Goal: Task Accomplishment & Management: Use online tool/utility

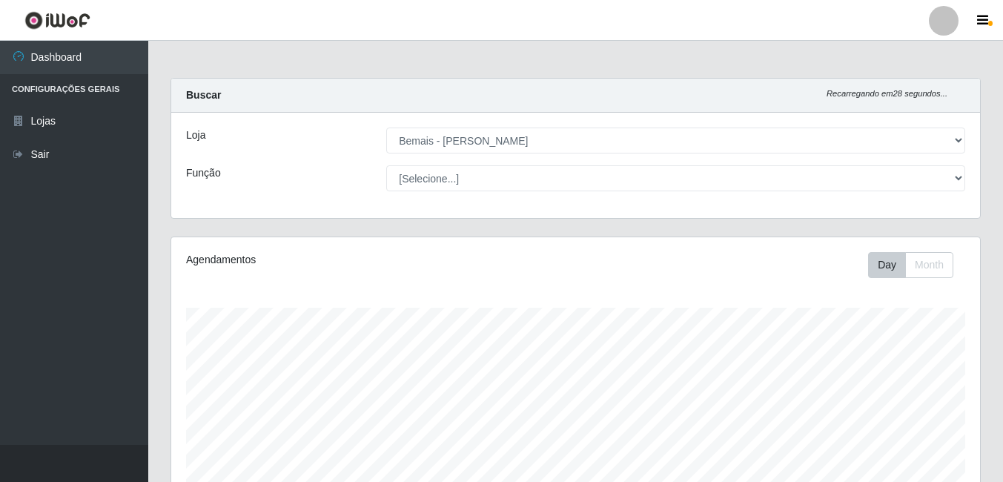
select select "230"
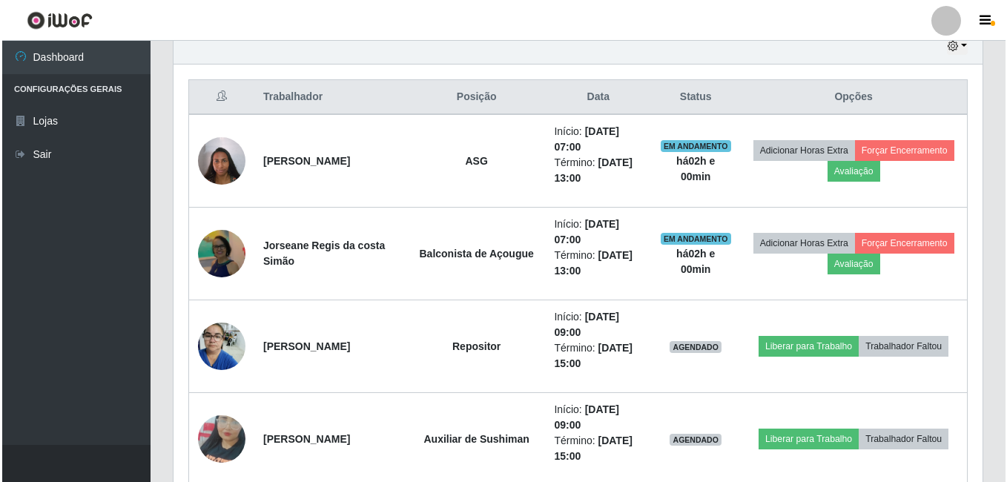
scroll to position [308, 809]
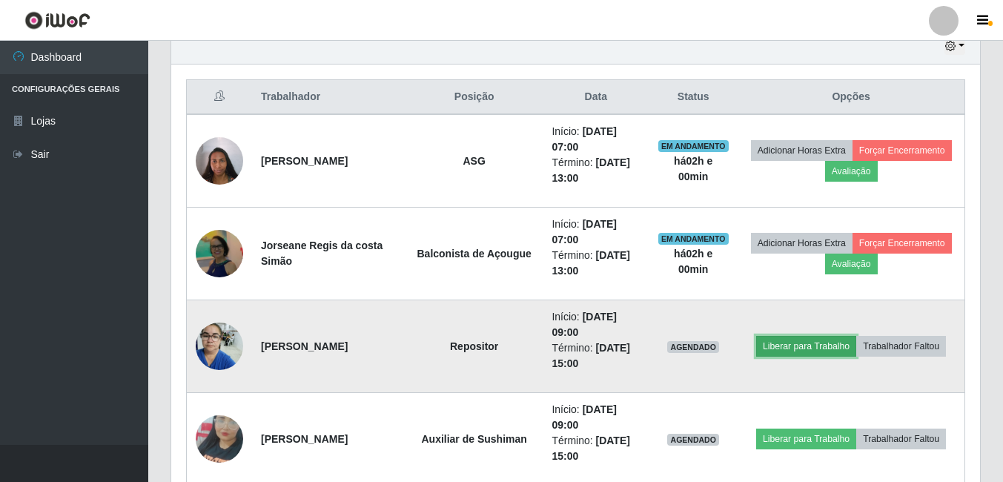
click at [792, 347] on button "Liberar para Trabalho" at bounding box center [806, 346] width 100 height 21
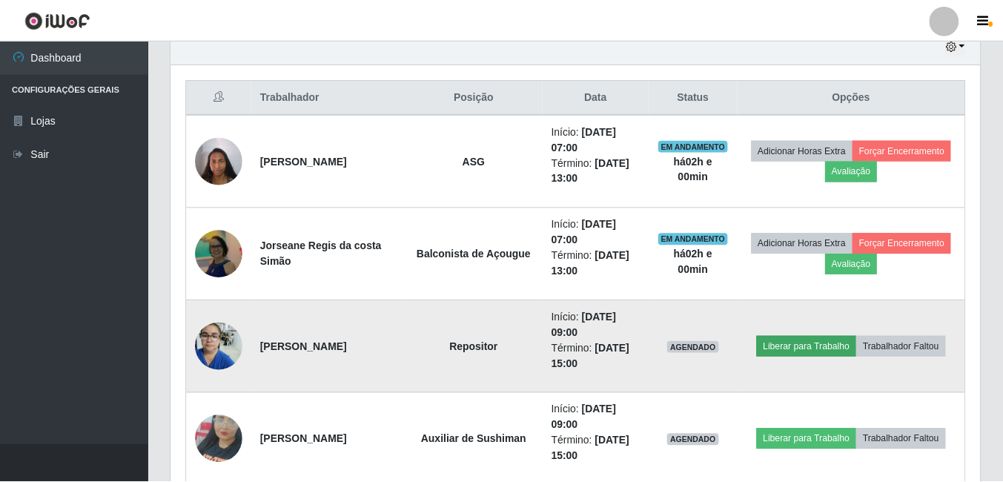
scroll to position [308, 802]
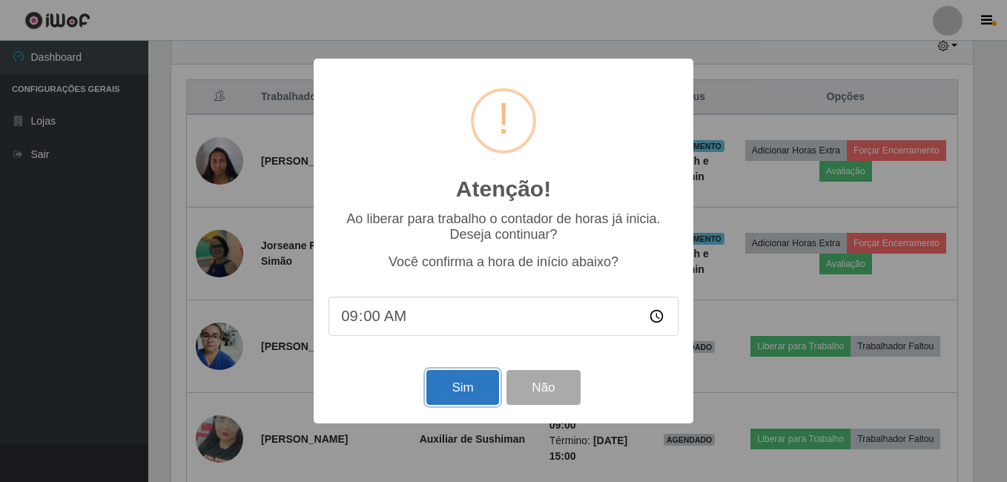
click at [437, 386] on button "Sim" at bounding box center [462, 387] width 72 height 35
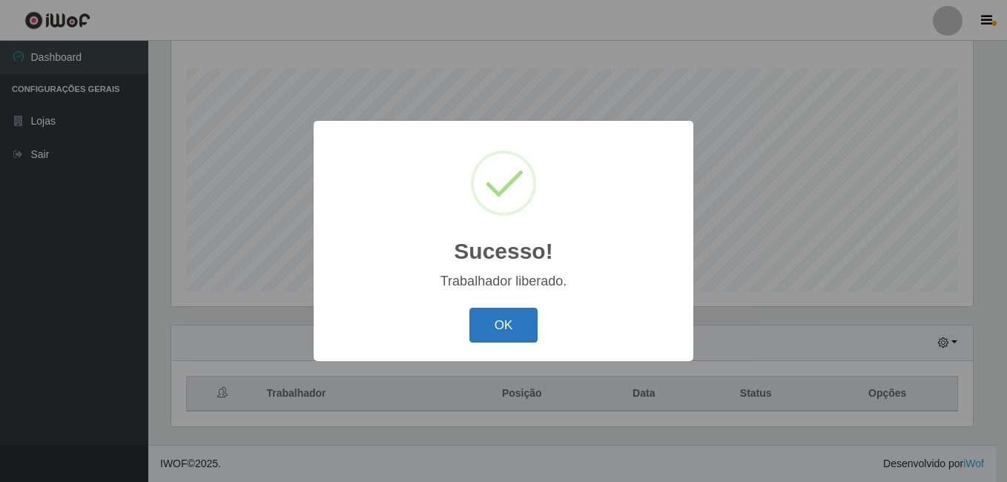
click at [526, 327] on button "OK" at bounding box center [503, 325] width 69 height 35
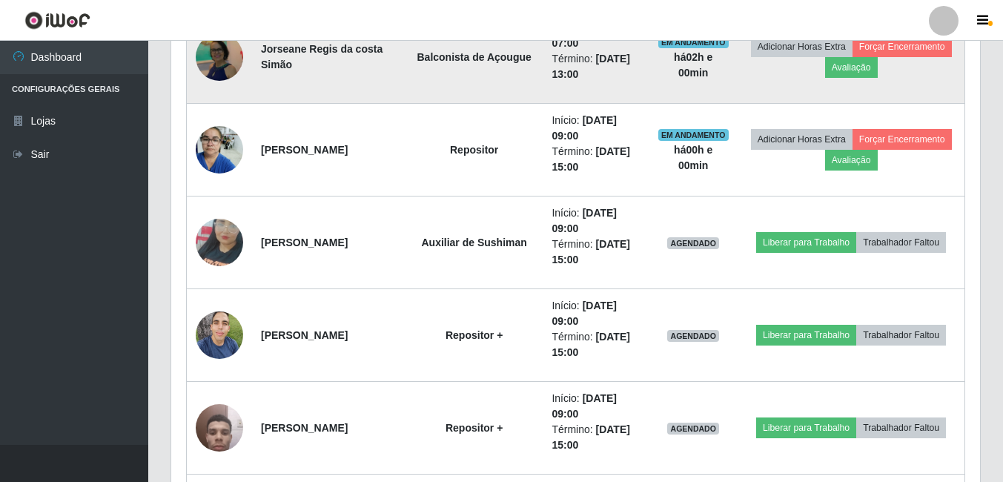
scroll to position [758, 0]
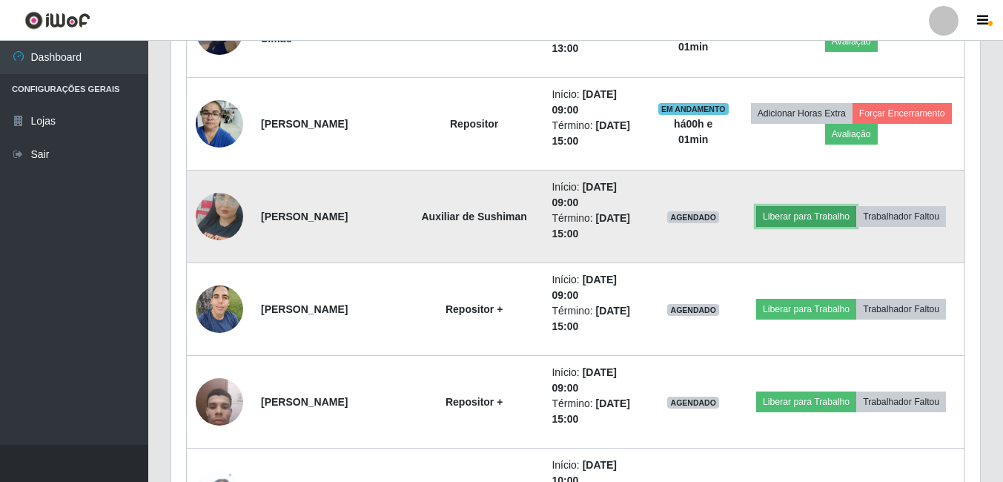
click at [779, 222] on button "Liberar para Trabalho" at bounding box center [806, 216] width 100 height 21
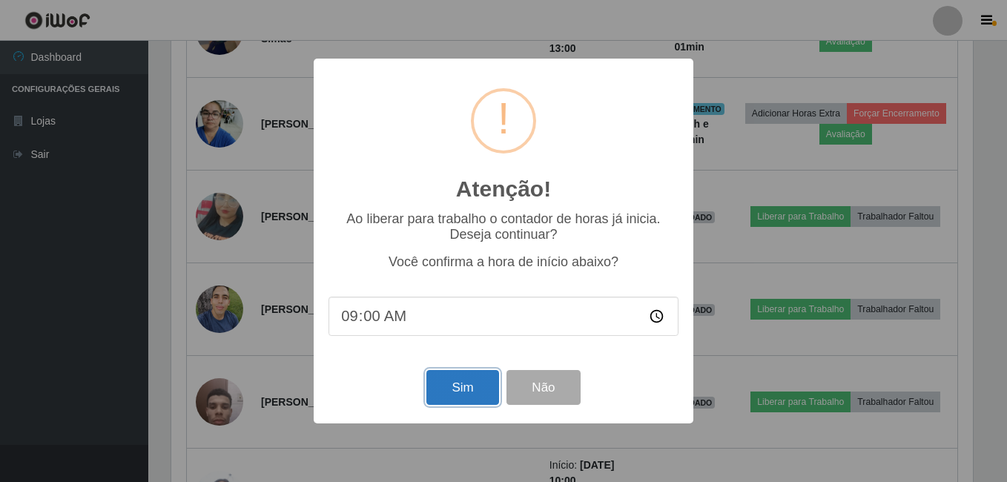
click at [443, 383] on button "Sim" at bounding box center [462, 387] width 72 height 35
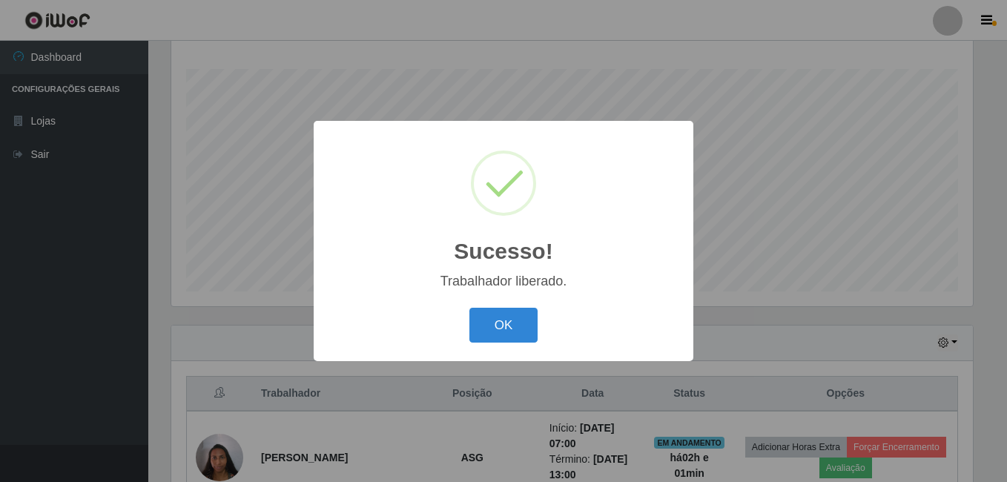
click at [469, 308] on button "OK" at bounding box center [503, 325] width 69 height 35
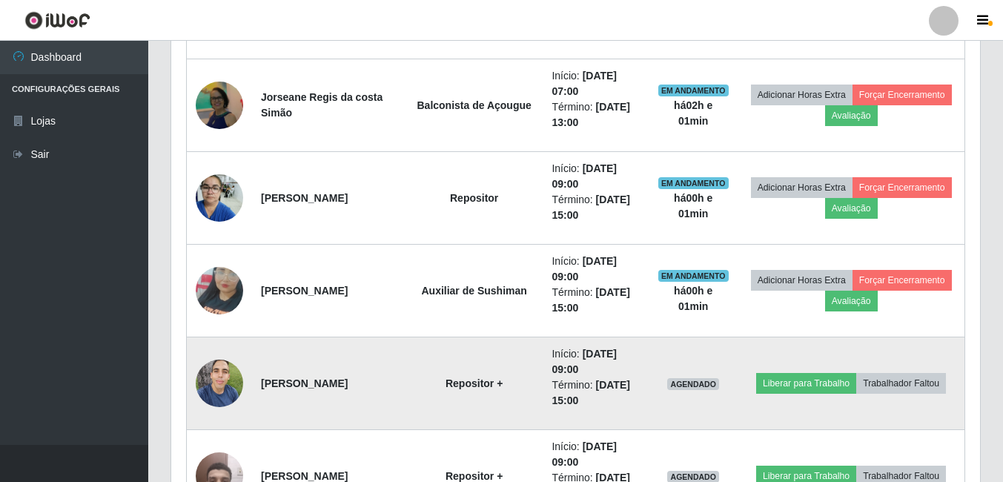
scroll to position [758, 0]
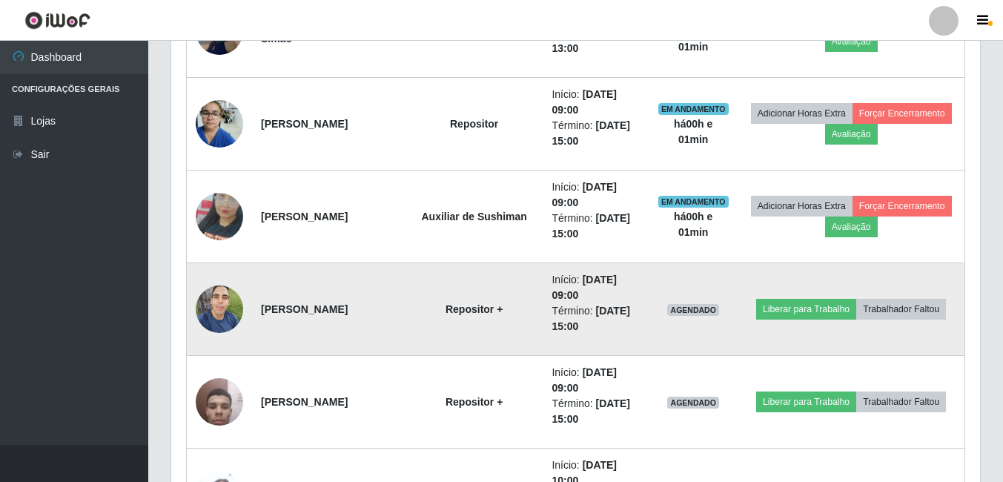
click at [218, 307] on img at bounding box center [219, 308] width 47 height 63
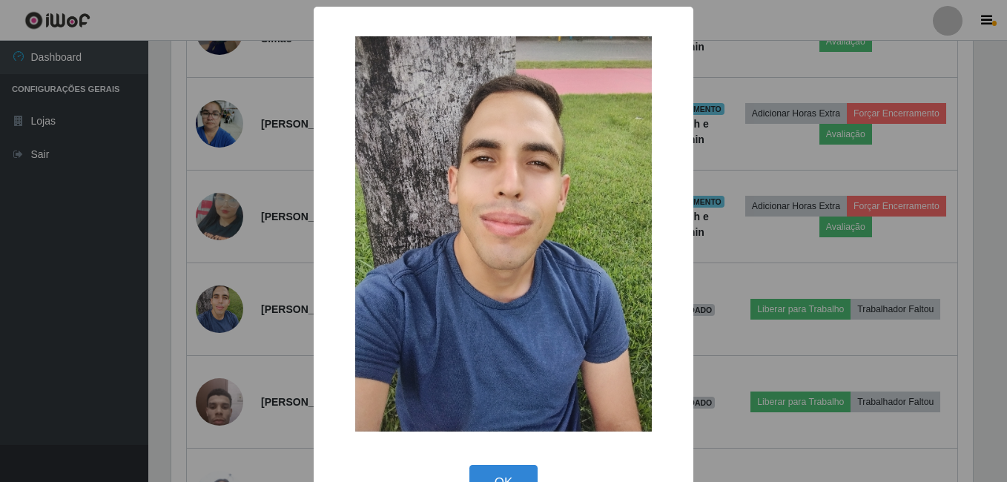
click at [200, 317] on div "× OK Cancel" at bounding box center [503, 241] width 1007 height 482
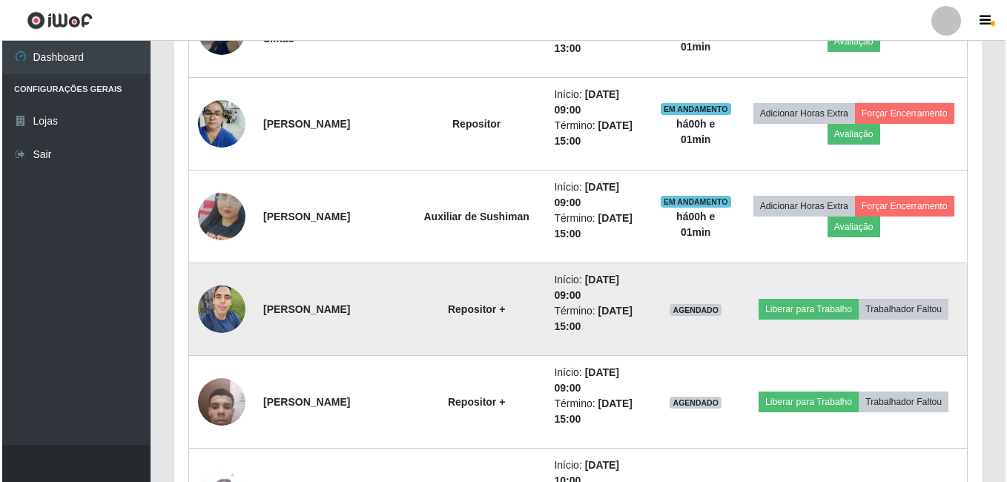
scroll to position [832, 0]
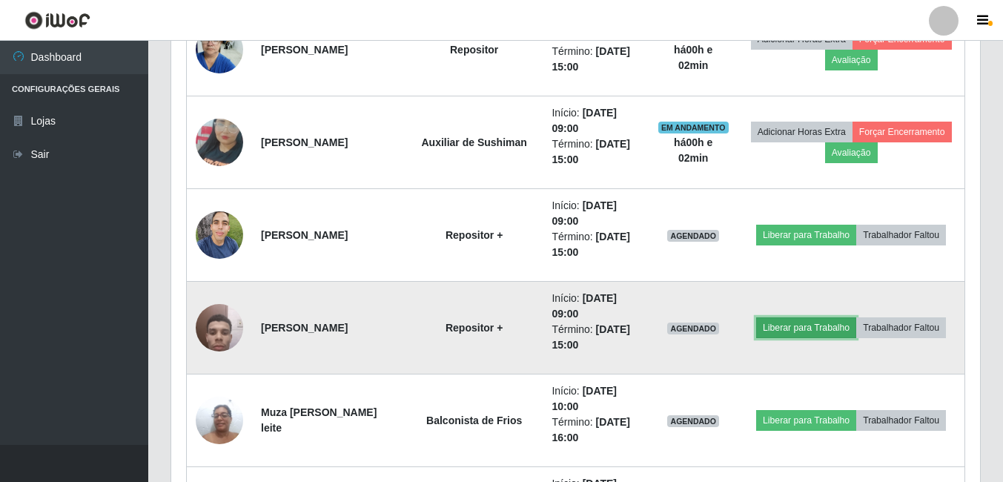
click at [795, 331] on button "Liberar para Trabalho" at bounding box center [806, 327] width 100 height 21
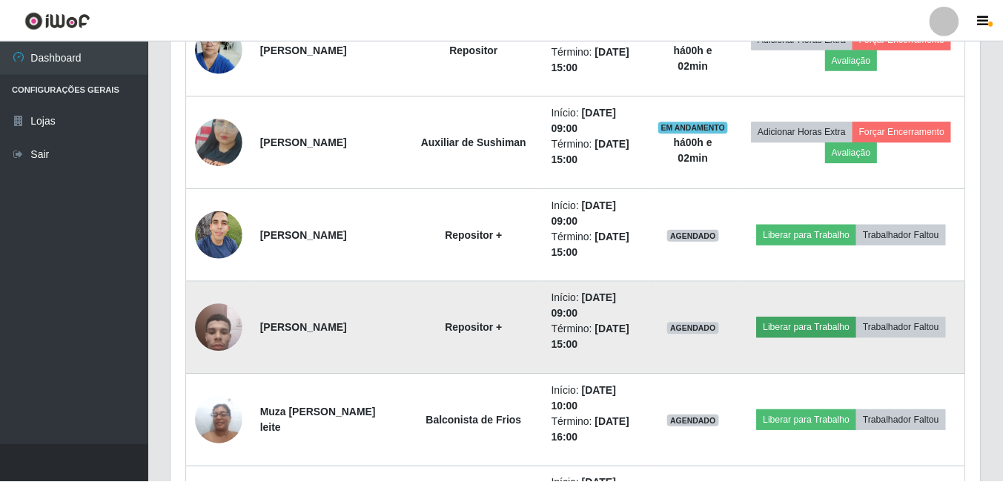
scroll to position [308, 802]
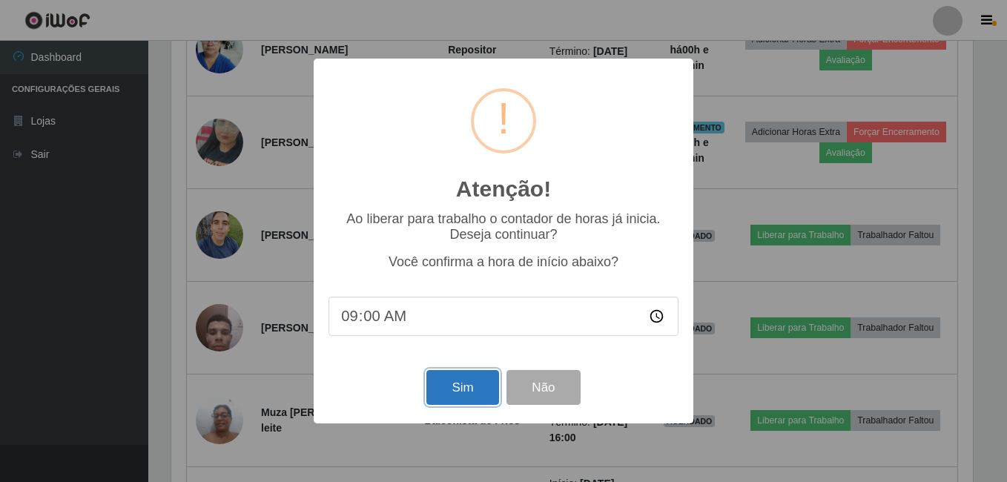
click at [440, 392] on button "Sim" at bounding box center [462, 387] width 72 height 35
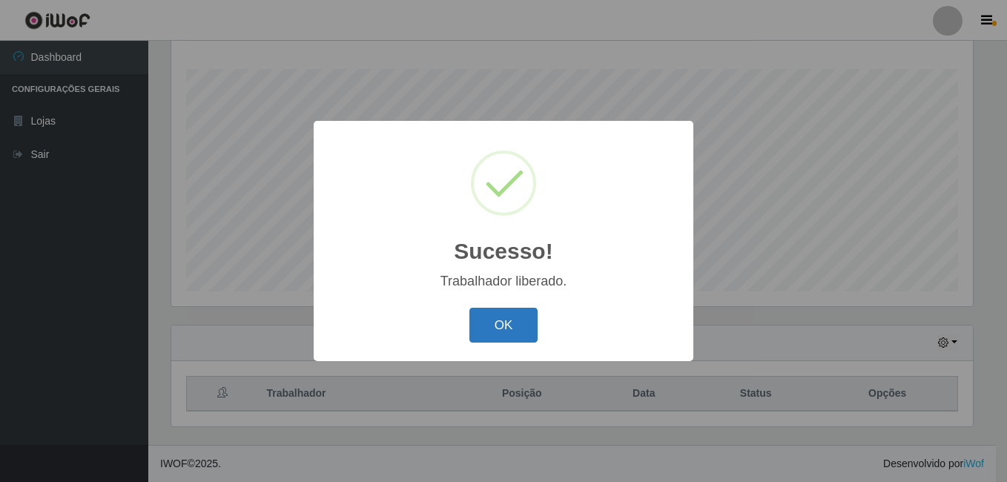
click at [501, 335] on button "OK" at bounding box center [503, 325] width 69 height 35
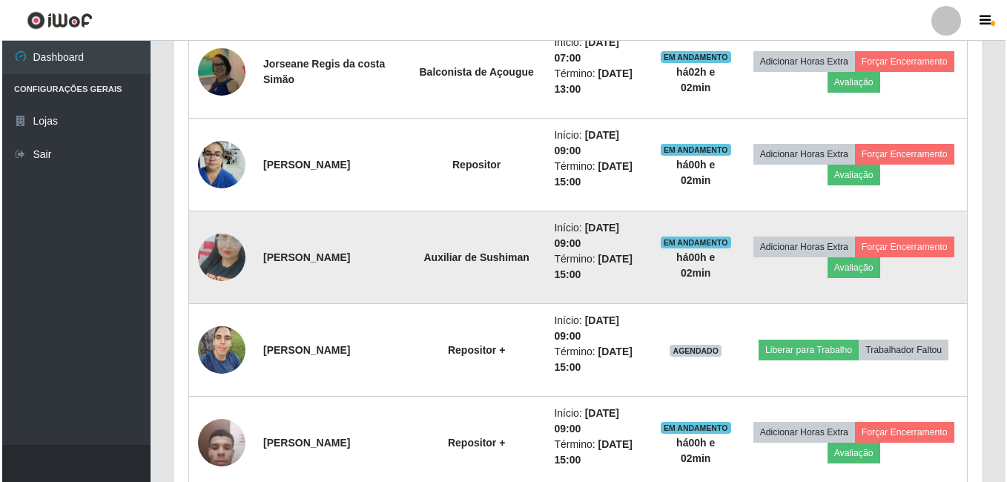
scroll to position [758, 0]
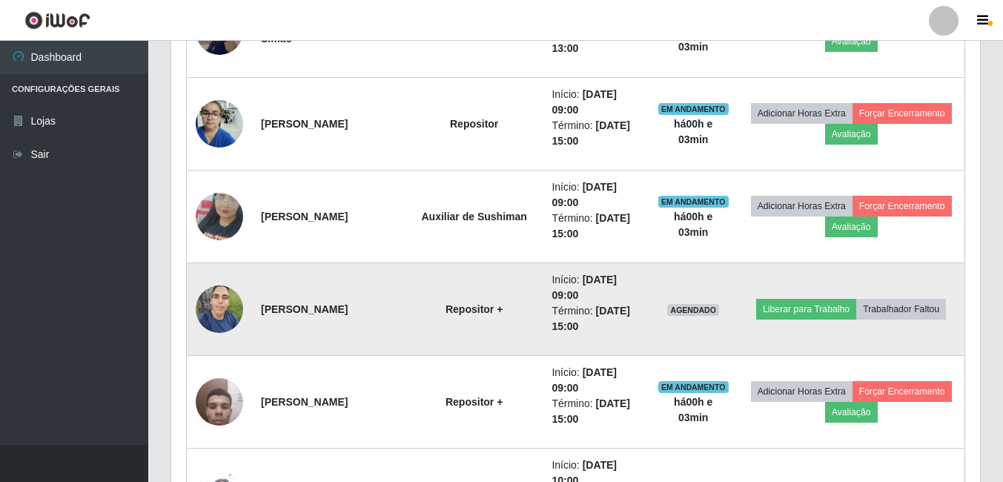
click at [222, 317] on img at bounding box center [219, 308] width 47 height 63
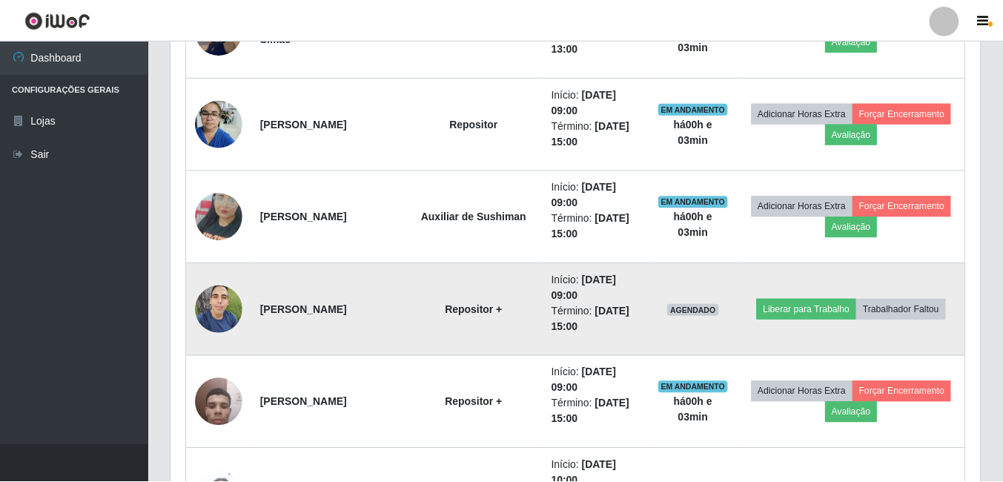
scroll to position [308, 802]
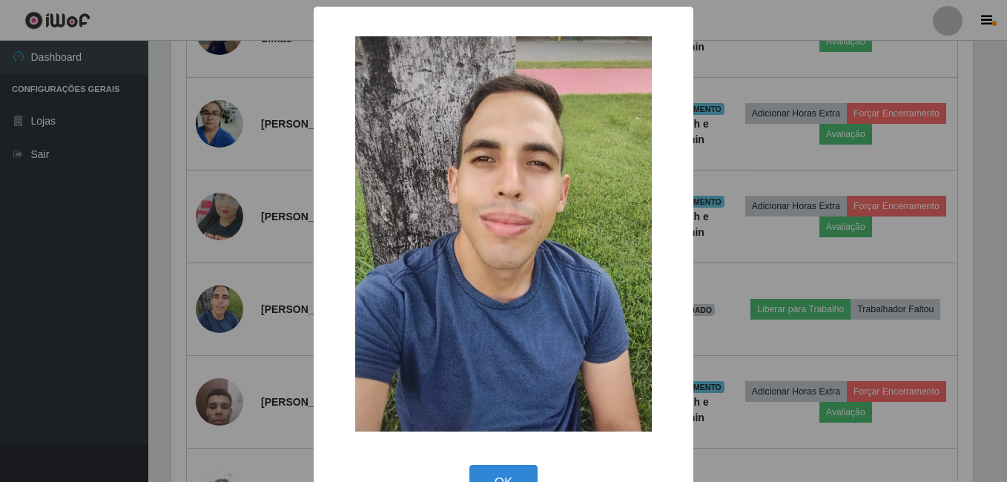
click at [189, 328] on div "× OK Cancel" at bounding box center [503, 241] width 1007 height 482
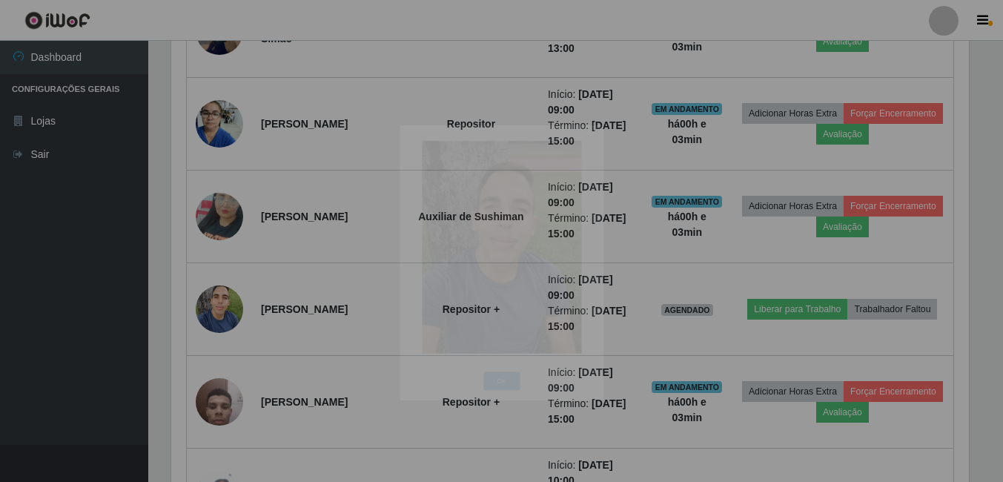
scroll to position [308, 809]
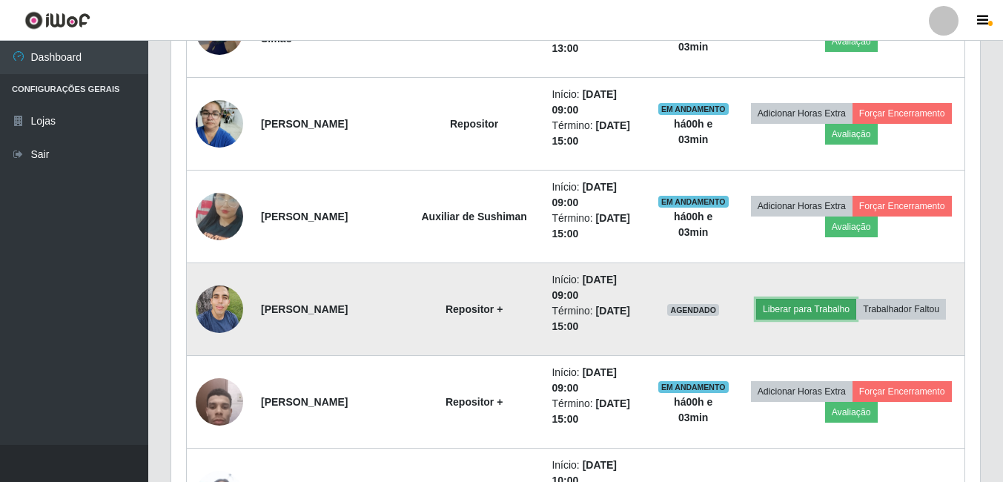
click at [783, 313] on button "Liberar para Trabalho" at bounding box center [806, 309] width 100 height 21
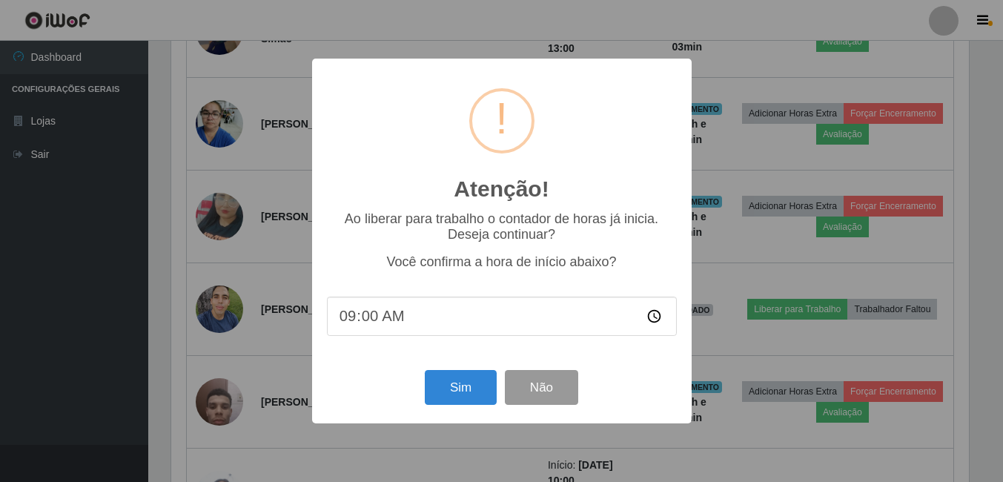
scroll to position [308, 802]
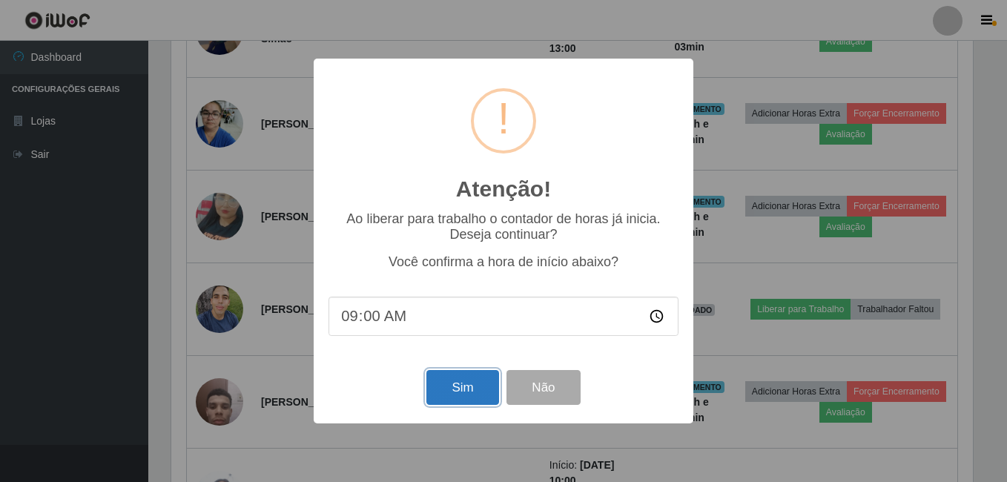
click at [478, 393] on button "Sim" at bounding box center [462, 387] width 72 height 35
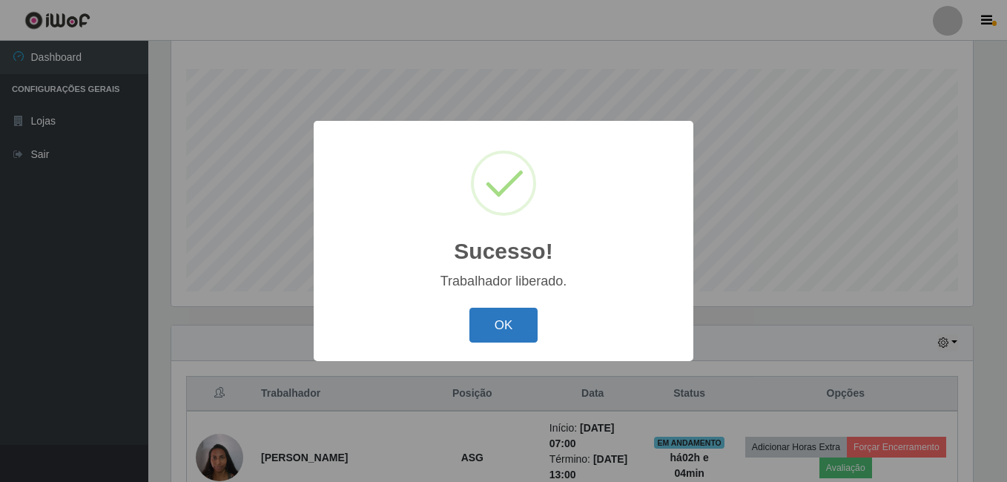
click at [496, 322] on button "OK" at bounding box center [503, 325] width 69 height 35
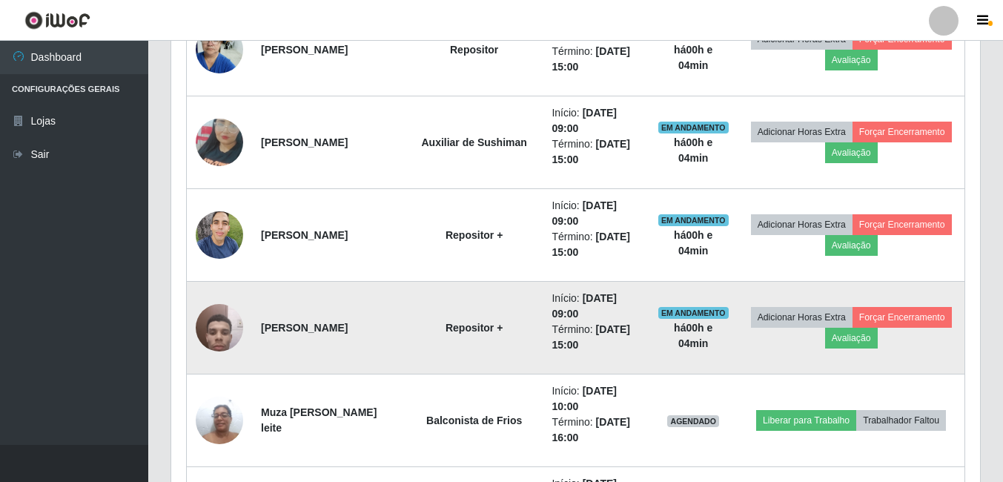
scroll to position [906, 0]
